Goal: Complete application form

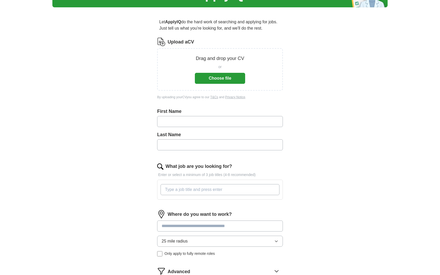
click at [218, 78] on button "Choose file" at bounding box center [220, 78] width 50 height 11
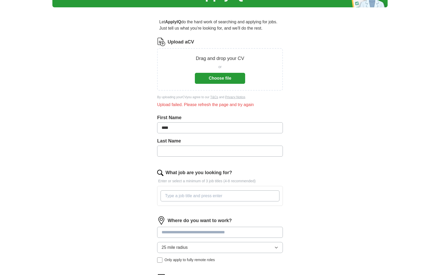
type input "****"
click at [192, 201] on div at bounding box center [219, 195] width 121 height 15
type input "Audio Engineer"
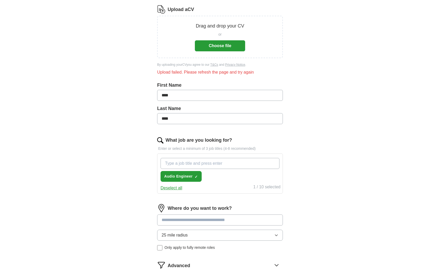
scroll to position [83, 0]
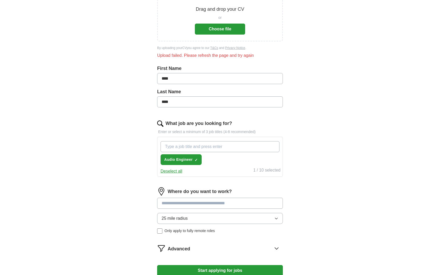
type input "A"
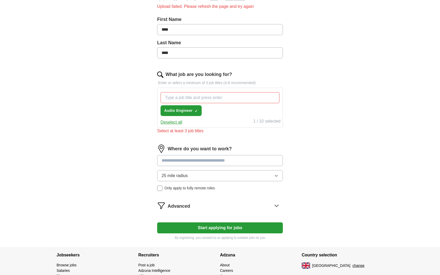
click at [186, 159] on input at bounding box center [220, 160] width 126 height 11
click at [176, 189] on div "25 mile radius Only apply to fully remote roles" at bounding box center [220, 180] width 126 height 21
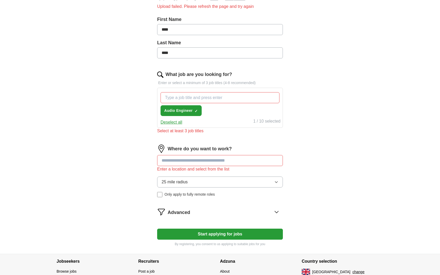
click at [174, 197] on span "Only apply to fully remote roles" at bounding box center [189, 194] width 50 height 5
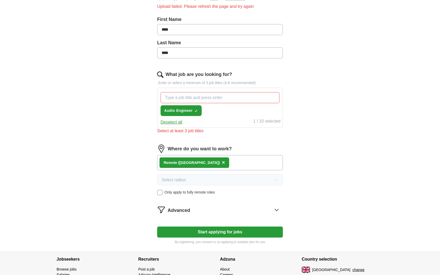
click at [200, 160] on div "Remote ([GEOGRAPHIC_DATA]) ×" at bounding box center [220, 162] width 126 height 15
click at [205, 162] on div "Remote ([GEOGRAPHIC_DATA]) ×" at bounding box center [220, 162] width 126 height 15
click at [169, 191] on span "Only apply to fully remote roles" at bounding box center [189, 191] width 50 height 5
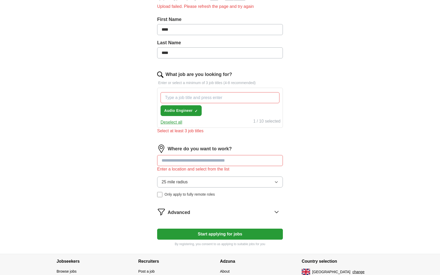
click at [194, 161] on input at bounding box center [220, 160] width 126 height 11
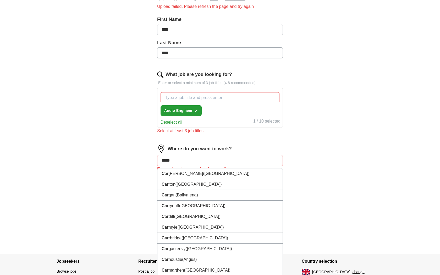
type input "******"
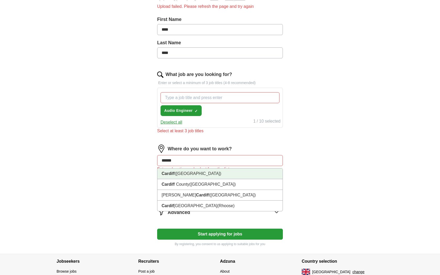
click at [187, 176] on li "Cardif f ([GEOGRAPHIC_DATA])" at bounding box center [219, 173] width 125 height 11
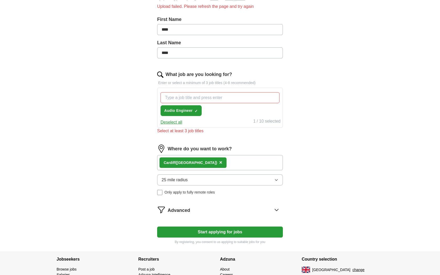
click at [192, 197] on div "Where do you want to work? Cardif f ([GEOGRAPHIC_DATA]) × 25 mile radius Only a…" at bounding box center [220, 171] width 126 height 55
click at [192, 195] on span "Only apply to fully remote roles" at bounding box center [189, 191] width 50 height 5
click at [201, 210] on div "Advanced" at bounding box center [224, 209] width 115 height 8
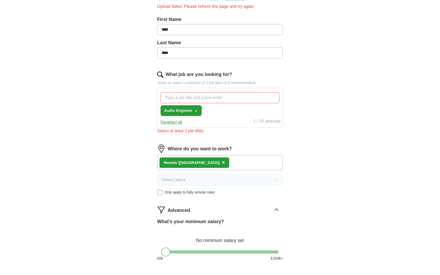
click at [201, 210] on div "Advanced" at bounding box center [224, 209] width 115 height 8
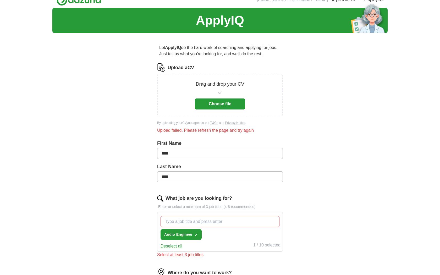
scroll to position [8, 0]
click at [202, 98] on div "or Choose file" at bounding box center [220, 98] width 50 height 22
click at [202, 102] on button "Choose file" at bounding box center [220, 103] width 50 height 11
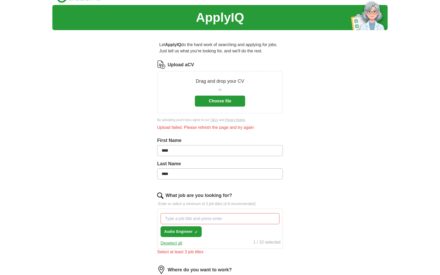
scroll to position [0, 0]
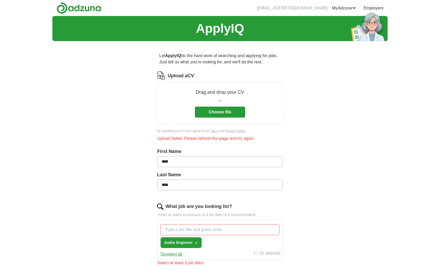
click at [228, 110] on button "Choose file" at bounding box center [220, 112] width 50 height 11
click at [214, 107] on button "Choose file" at bounding box center [220, 112] width 50 height 11
